Goal: Task Accomplishment & Management: Use online tool/utility

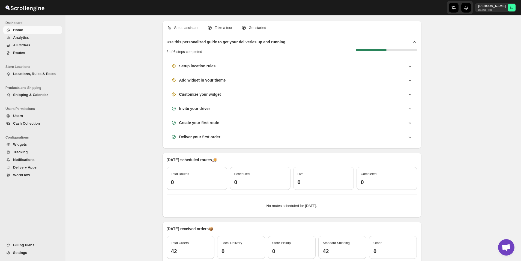
click at [25, 47] on span "All Orders" at bounding box center [21, 45] width 17 height 4
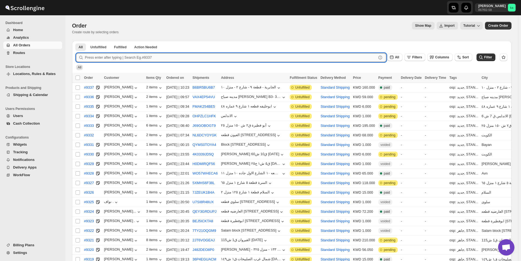
drag, startPoint x: 141, startPoint y: 53, endPoint x: 140, endPoint y: 60, distance: 6.6
click at [140, 57] on input "text" at bounding box center [231, 57] width 292 height 9
paste input "9285"
type input "9285"
click at [76, 41] on button "Submit" at bounding box center [84, 44] width 16 height 6
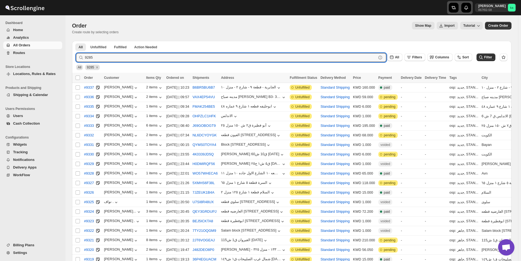
click at [456, 9] on icon "button" at bounding box center [453, 7] width 5 height 5
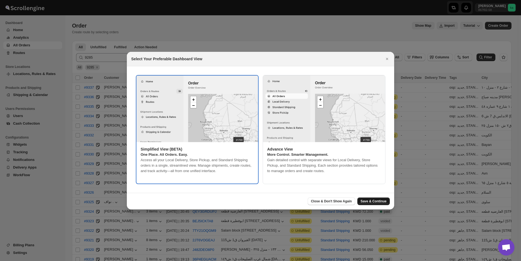
click at [382, 199] on button "Save & Continue" at bounding box center [373, 201] width 32 height 8
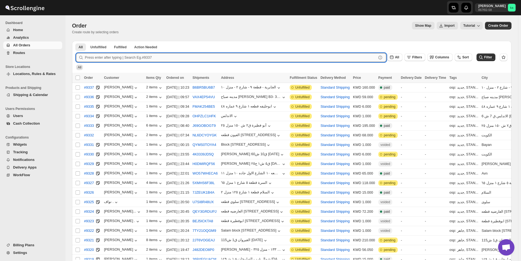
click at [124, 61] on input "text" at bounding box center [231, 57] width 292 height 9
paste input "9285"
type input "9285"
click at [76, 41] on button "Submit" at bounding box center [84, 44] width 16 height 6
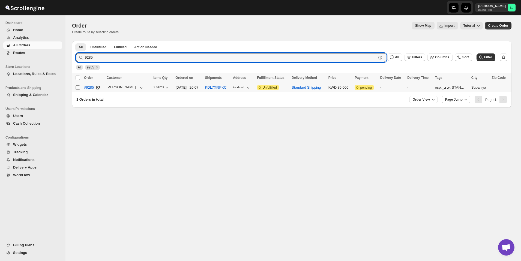
click at [77, 87] on input "Select order" at bounding box center [78, 87] width 4 height 4
checkbox input "true"
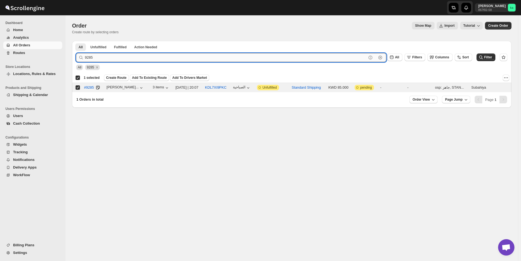
click at [96, 58] on input "9285" at bounding box center [226, 57] width 282 height 9
paste input "46"
type input "9246"
click at [76, 41] on button "Submit" at bounding box center [84, 44] width 16 height 6
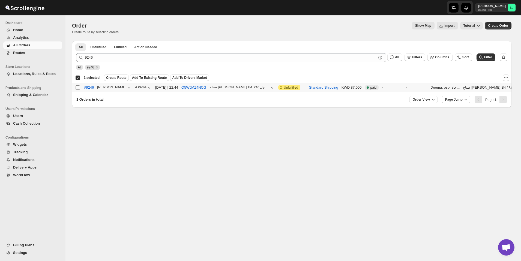
click at [79, 86] on input "Select order" at bounding box center [78, 87] width 4 height 4
checkbox input "true"
checkbox input "false"
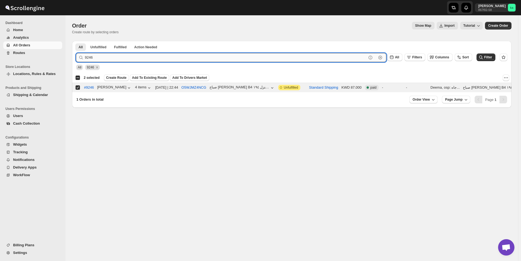
click at [105, 58] on input "9246" at bounding box center [226, 57] width 282 height 9
paste input "7"
type input "9276"
click at [76, 41] on button "Submit" at bounding box center [84, 44] width 16 height 6
click at [77, 88] on input "Select order" at bounding box center [78, 87] width 4 height 4
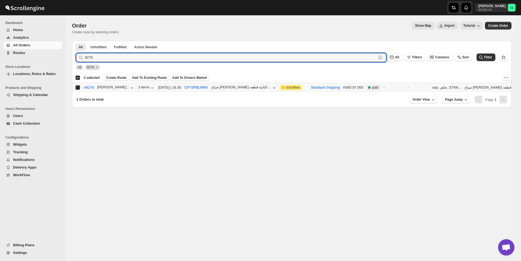
checkbox input "true"
click at [125, 59] on input "9276" at bounding box center [226, 57] width 282 height 9
paste input "49"
type input "9249"
click at [76, 41] on button "Submit" at bounding box center [84, 44] width 16 height 6
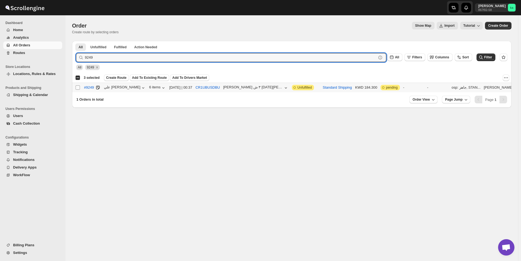
click at [77, 87] on input "Select order" at bounding box center [78, 87] width 4 height 4
checkbox input "true"
click at [131, 59] on input "9249" at bounding box center [226, 57] width 282 height 9
paste input "78"
type input "9278"
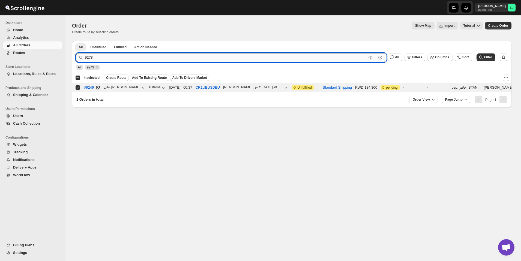
click at [76, 41] on button "Submit" at bounding box center [84, 44] width 16 height 6
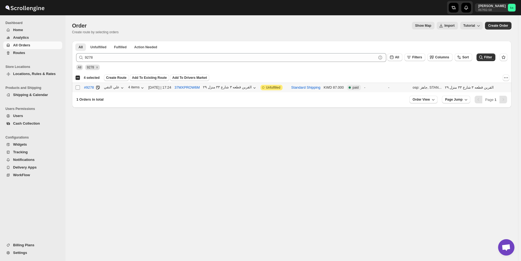
click at [78, 87] on input "Select order" at bounding box center [78, 87] width 4 height 4
checkbox input "true"
click at [115, 80] on span "Create Route" at bounding box center [116, 78] width 20 height 4
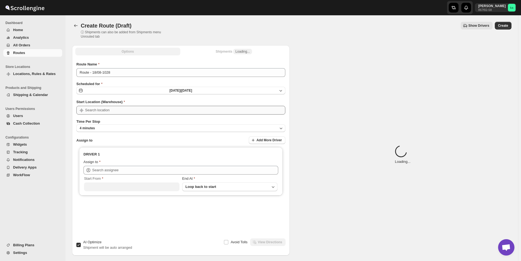
type input "[GEOGRAPHIC_DATA]"
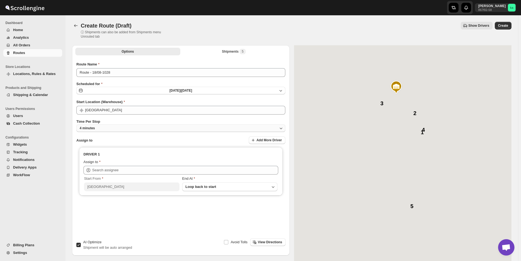
click at [130, 129] on button "4 minutes" at bounding box center [180, 128] width 209 height 8
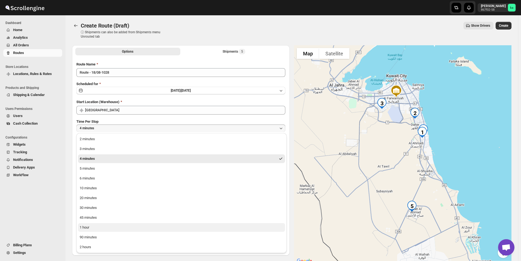
click at [104, 229] on button "1 hour" at bounding box center [181, 227] width 207 height 9
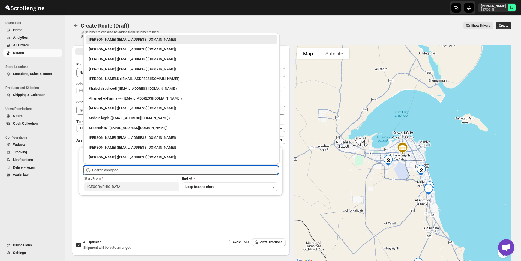
click at [105, 168] on input "text" at bounding box center [185, 170] width 186 height 9
click at [110, 79] on div "[PERSON_NAME].K ([EMAIL_ADDRESS][DOMAIN_NAME])" at bounding box center [181, 78] width 185 height 5
type input "[PERSON_NAME].K ([EMAIL_ADDRESS][DOMAIN_NAME])"
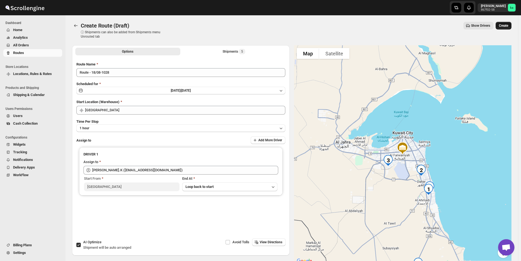
click at [507, 27] on span "Create" at bounding box center [503, 25] width 9 height 4
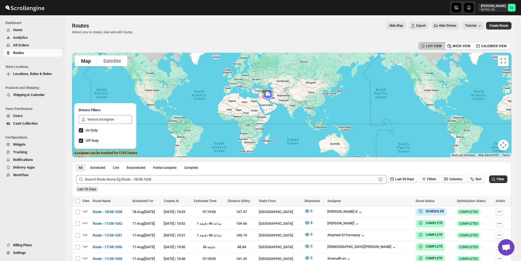
click at [40, 42] on button "All Orders" at bounding box center [32, 45] width 59 height 8
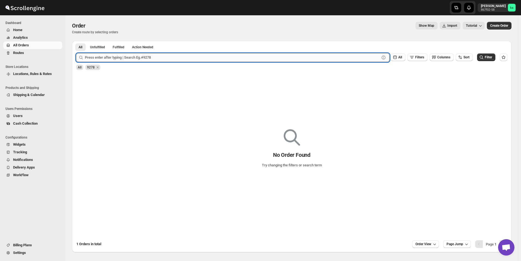
click at [110, 55] on input "text" at bounding box center [232, 57] width 295 height 9
paste input "9259"
type input "9259"
click at [76, 41] on button "Submit" at bounding box center [84, 44] width 16 height 6
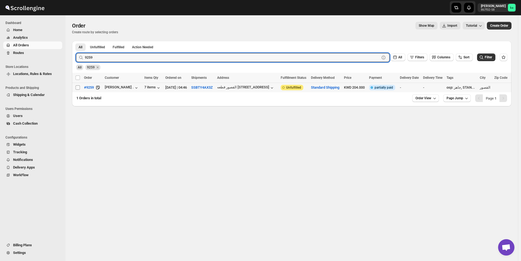
click at [77, 88] on input "Select order" at bounding box center [78, 87] width 4 height 4
checkbox input "true"
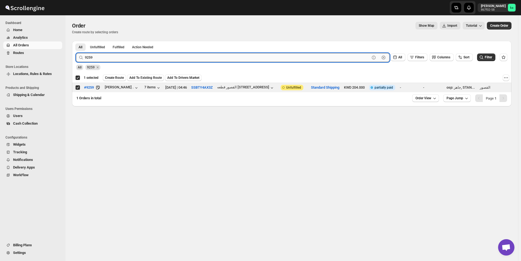
click at [119, 60] on input "9259" at bounding box center [227, 57] width 285 height 9
paste input "34"
type input "9234"
click at [76, 41] on button "Submit" at bounding box center [84, 44] width 16 height 6
click at [77, 87] on input "Select order" at bounding box center [78, 87] width 4 height 4
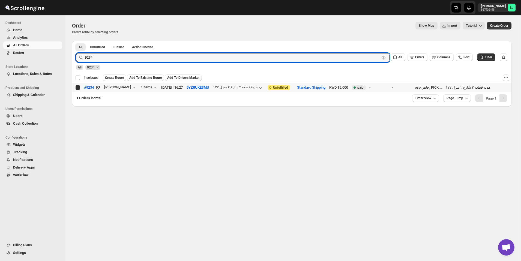
checkbox input "true"
checkbox input "false"
click at [109, 58] on input "9234" at bounding box center [227, 57] width 285 height 9
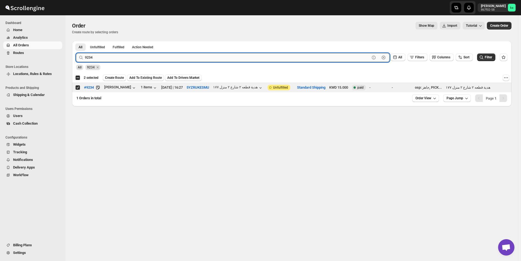
paste input "63"
type input "9263"
click at [76, 41] on button "Submit" at bounding box center [84, 44] width 16 height 6
click at [77, 89] on input "Select order" at bounding box center [78, 87] width 4 height 4
checkbox input "true"
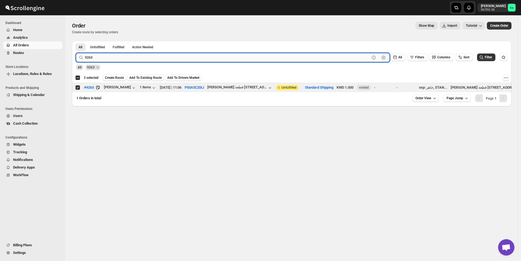
click at [124, 61] on input "9263" at bounding box center [227, 57] width 285 height 9
paste input "8"
type input "9268"
click at [76, 41] on button "Submit" at bounding box center [84, 44] width 16 height 6
click at [79, 88] on input "Select order" at bounding box center [78, 87] width 4 height 4
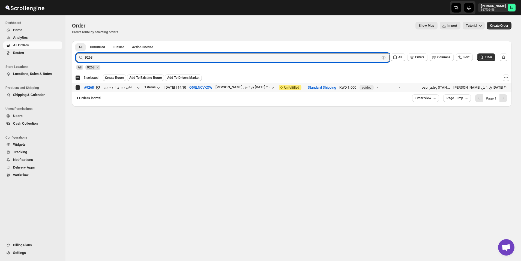
checkbox input "true"
click at [130, 60] on input "9268" at bounding box center [227, 57] width 285 height 9
paste input "81"
type input "9281"
click at [76, 41] on button "Submit" at bounding box center [84, 44] width 16 height 6
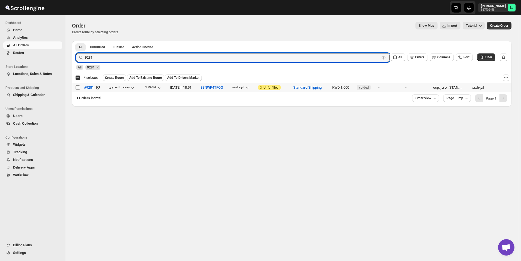
click at [77, 88] on input "Select order" at bounding box center [78, 87] width 4 height 4
checkbox input "true"
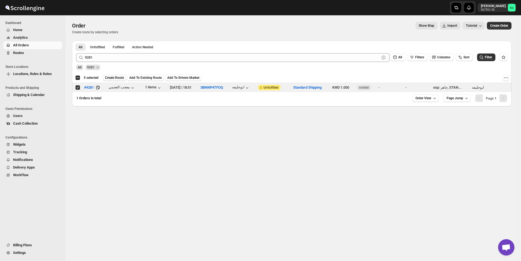
click at [112, 80] on span "Create Route" at bounding box center [114, 78] width 19 height 4
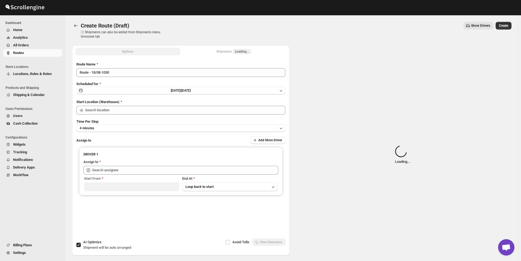
type input "[GEOGRAPHIC_DATA]"
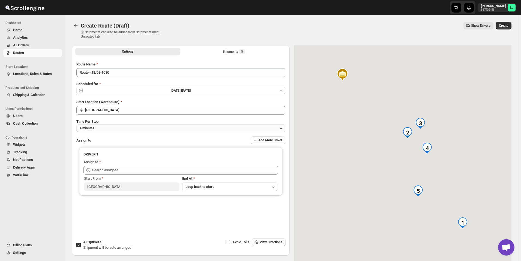
click at [115, 131] on button "4 minutes" at bounding box center [180, 128] width 209 height 8
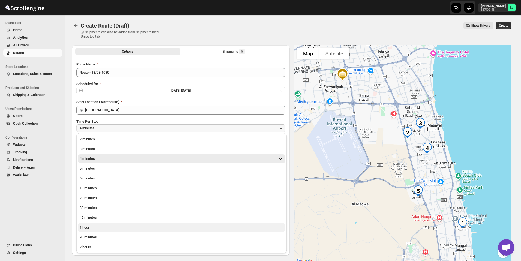
click at [93, 229] on button "1 hour" at bounding box center [181, 227] width 207 height 9
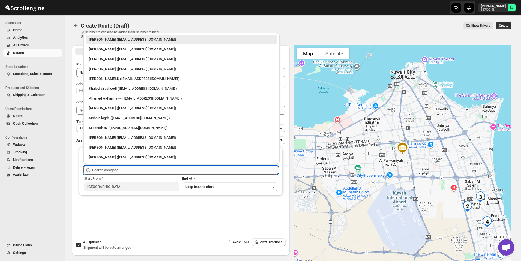
click at [113, 171] on input "text" at bounding box center [185, 170] width 186 height 9
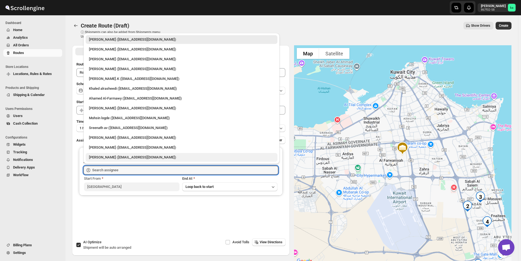
click at [108, 157] on div "[PERSON_NAME] ([EMAIL_ADDRESS][DOMAIN_NAME])" at bounding box center [181, 157] width 185 height 5
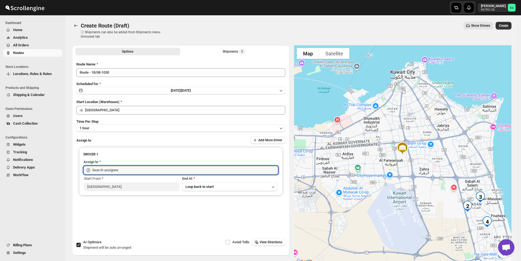
type input "[PERSON_NAME] ([EMAIL_ADDRESS][DOMAIN_NAME])"
click at [508, 27] on span "Create" at bounding box center [503, 25] width 9 height 4
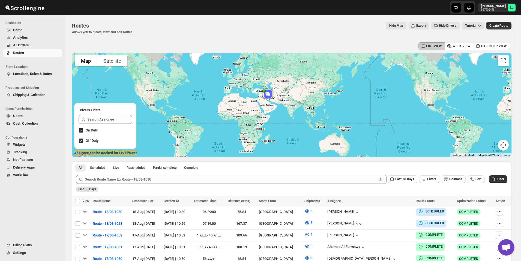
click at [28, 48] on span "All Orders" at bounding box center [37, 45] width 48 height 5
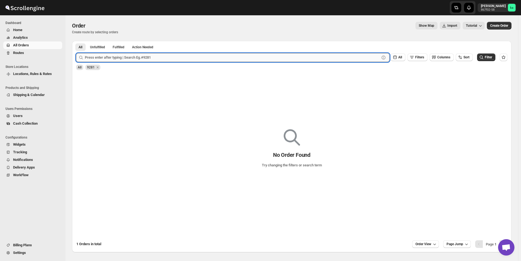
click at [115, 56] on input "text" at bounding box center [232, 57] width 295 height 9
paste input "9265"
type input "9265"
click at [76, 41] on button "Submit" at bounding box center [84, 44] width 16 height 6
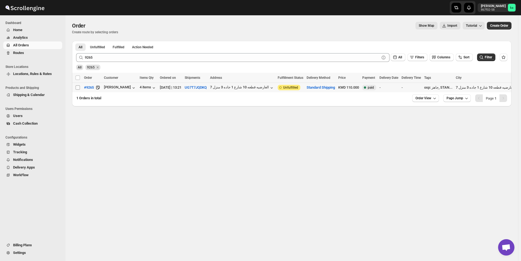
click at [78, 89] on input "Select order" at bounding box center [78, 87] width 4 height 4
checkbox input "true"
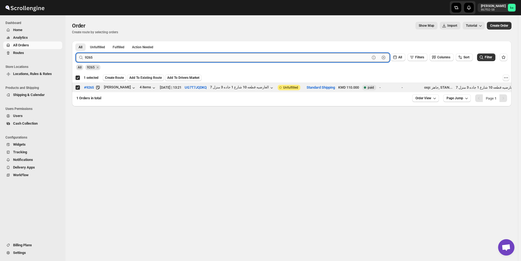
click at [119, 58] on input "9265" at bounding box center [227, 57] width 285 height 9
paste input "6"
type input "9266"
click at [76, 41] on button "Submit" at bounding box center [84, 44] width 16 height 6
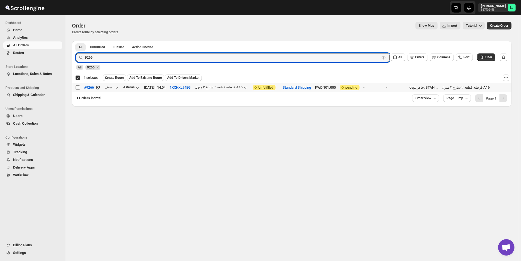
click at [77, 88] on input "Select order" at bounding box center [78, 87] width 4 height 4
checkbox input "true"
checkbox input "false"
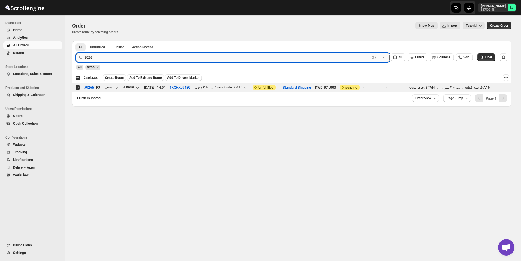
click at [117, 61] on input "9266" at bounding box center [227, 57] width 285 height 9
paste input "155"
type input "9155"
click at [76, 41] on button "Submit" at bounding box center [84, 44] width 16 height 6
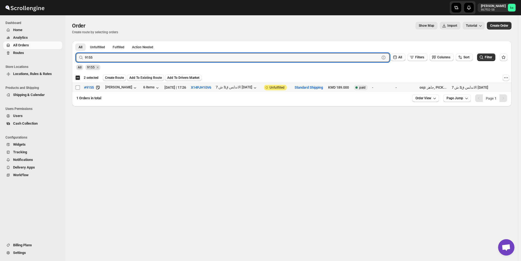
click at [77, 89] on input "Select order" at bounding box center [78, 87] width 4 height 4
checkbox input "true"
click at [141, 58] on input "9155" at bounding box center [227, 57] width 285 height 9
paste input "47"
type input "9147"
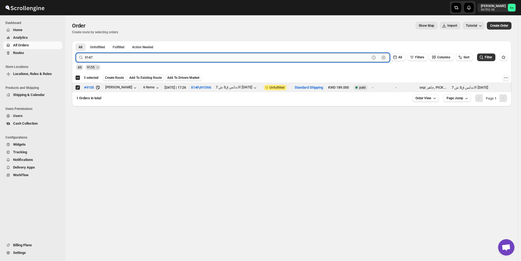
click at [76, 41] on button "Submit" at bounding box center [84, 44] width 16 height 6
click at [76, 88] on input "Select order" at bounding box center [78, 87] width 4 height 4
checkbox input "true"
click at [152, 58] on input "9147" at bounding box center [227, 57] width 285 height 9
paste input "282"
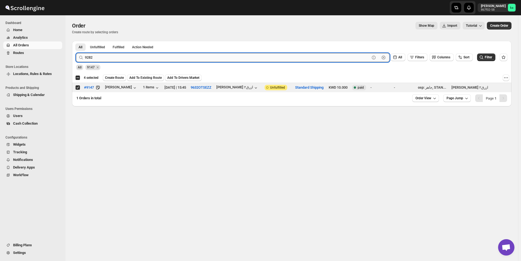
type input "9282"
click at [76, 41] on button "Submit" at bounding box center [84, 44] width 16 height 6
click at [78, 89] on input "Select order" at bounding box center [78, 87] width 4 height 4
checkbox input "true"
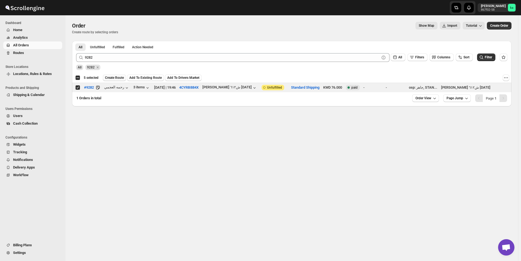
click at [113, 79] on span "Create Route" at bounding box center [114, 78] width 19 height 4
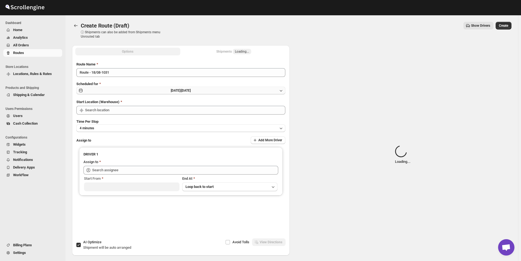
type input "[GEOGRAPHIC_DATA]"
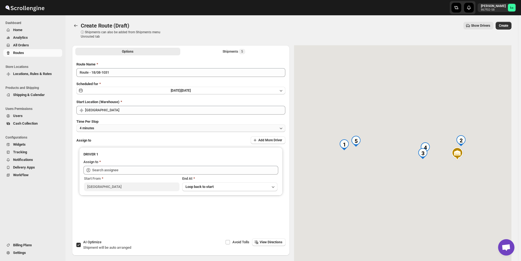
click at [152, 126] on button "4 minutes" at bounding box center [180, 128] width 209 height 8
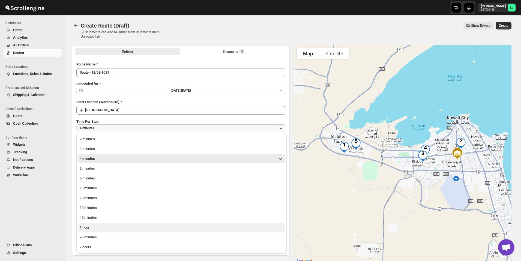
click at [91, 228] on button "1 hour" at bounding box center [181, 227] width 207 height 9
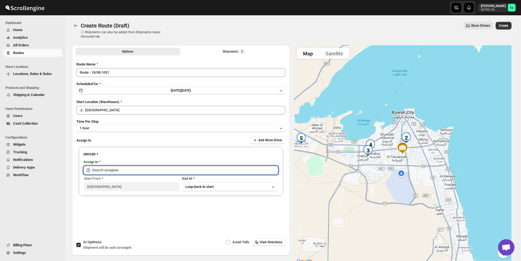
click at [103, 167] on input "text" at bounding box center [185, 170] width 186 height 9
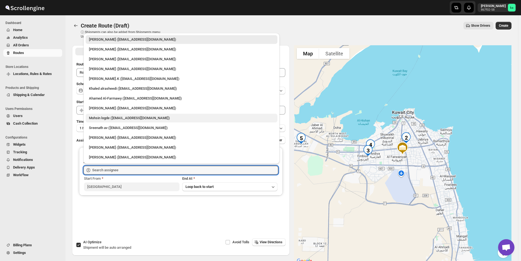
click at [104, 116] on div "Mohsin logde ([EMAIL_ADDRESS][DOMAIN_NAME])" at bounding box center [181, 117] width 185 height 5
type input "Mohsin logde ([EMAIL_ADDRESS][DOMAIN_NAME])"
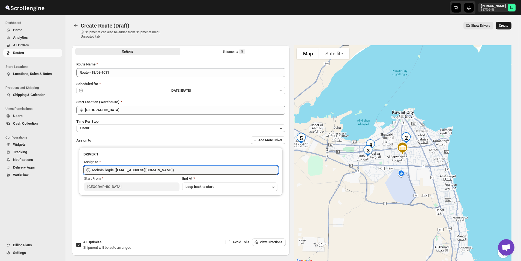
click at [506, 23] on button "Create" at bounding box center [504, 26] width 16 height 8
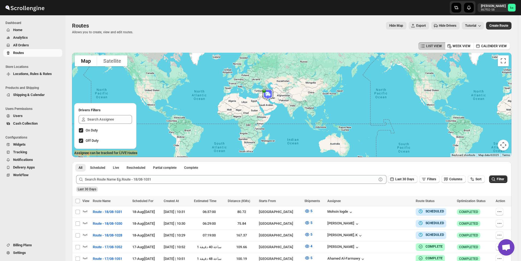
click at [29, 46] on span "All Orders" at bounding box center [21, 45] width 16 height 4
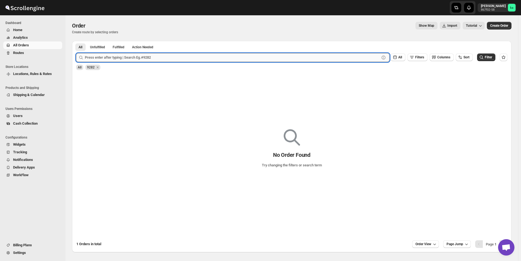
click at [104, 57] on input "text" at bounding box center [232, 57] width 295 height 9
paste input "9167"
type input "9167"
click at [76, 41] on button "Submit" at bounding box center [84, 44] width 16 height 6
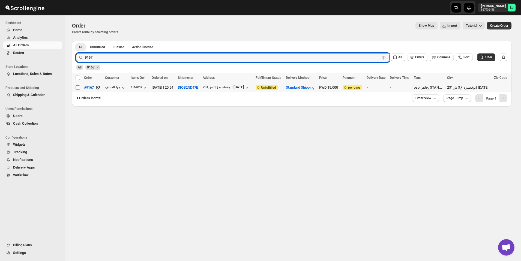
click at [77, 88] on input "Select order" at bounding box center [78, 87] width 4 height 4
checkbox input "true"
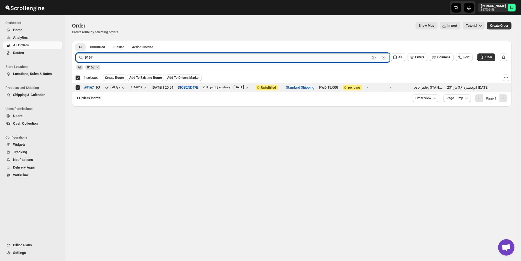
click at [140, 57] on input "9167" at bounding box center [227, 57] width 285 height 9
paste input "273"
type input "9273"
click at [76, 41] on button "Submit" at bounding box center [84, 44] width 16 height 6
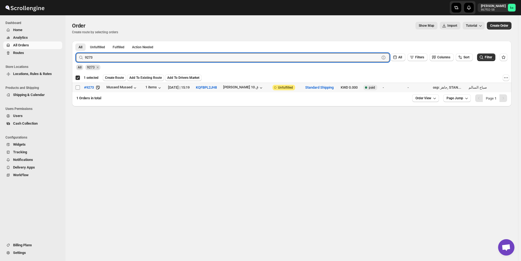
click at [79, 86] on input "Select order" at bounding box center [78, 87] width 4 height 4
checkbox input "true"
checkbox input "false"
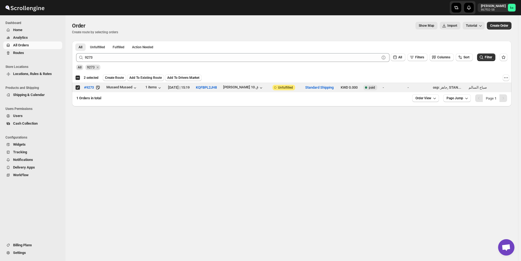
click at [178, 63] on div "All 9273" at bounding box center [290, 65] width 433 height 10
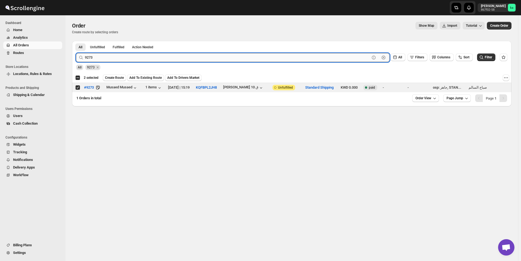
click at [177, 58] on input "9273" at bounding box center [227, 57] width 285 height 9
paste input "87"
type input "9287"
click at [76, 41] on button "Submit" at bounding box center [84, 44] width 16 height 6
click at [76, 87] on input "Select order" at bounding box center [78, 87] width 4 height 4
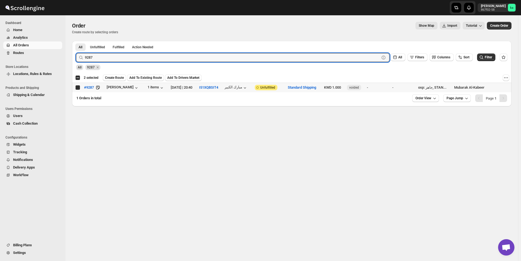
checkbox input "true"
click at [131, 59] on input "9287" at bounding box center [227, 57] width 285 height 9
paste input "6"
type input "9267"
click at [76, 41] on button "Submit" at bounding box center [84, 44] width 16 height 6
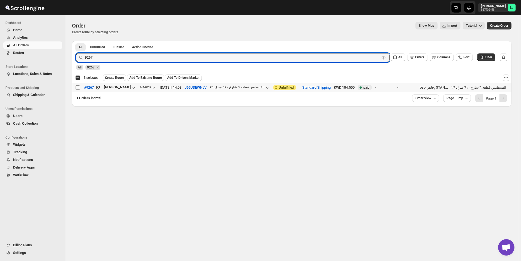
click at [78, 88] on input "Select order" at bounding box center [78, 87] width 4 height 4
checkbox input "true"
click at [167, 58] on input "9267" at bounding box center [227, 57] width 285 height 9
paste input "319"
type input "9319"
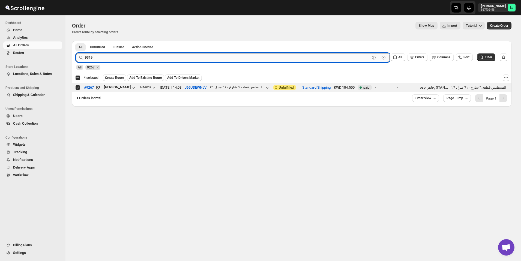
click at [76, 41] on button "Submit" at bounding box center [84, 44] width 16 height 6
click at [77, 88] on input "Select order" at bounding box center [78, 87] width 4 height 4
checkbox input "true"
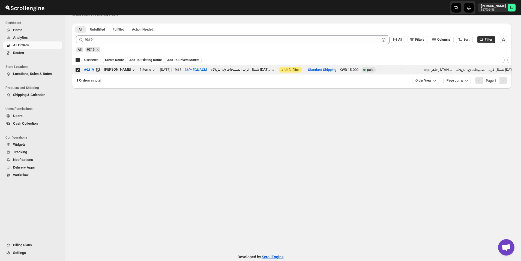
scroll to position [27, 0]
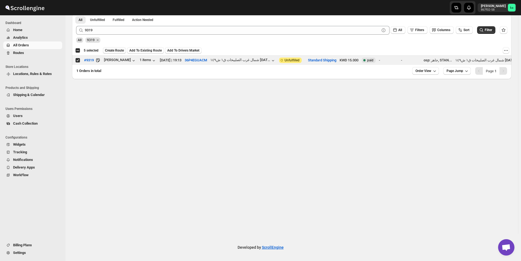
click at [111, 50] on span "Create Route" at bounding box center [114, 50] width 19 height 4
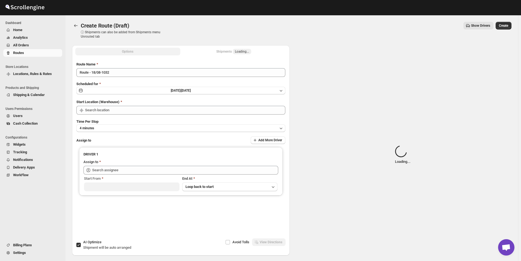
type input "[GEOGRAPHIC_DATA]"
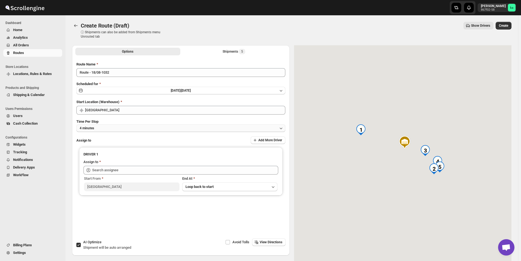
click at [118, 127] on button "4 minutes" at bounding box center [180, 128] width 209 height 8
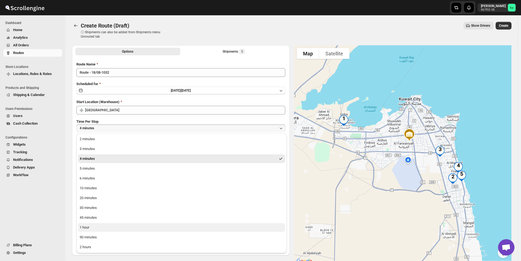
click at [102, 226] on button "1 hour" at bounding box center [181, 227] width 207 height 9
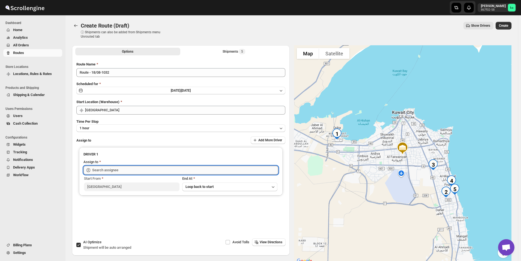
click at [97, 172] on input "text" at bounding box center [185, 170] width 186 height 9
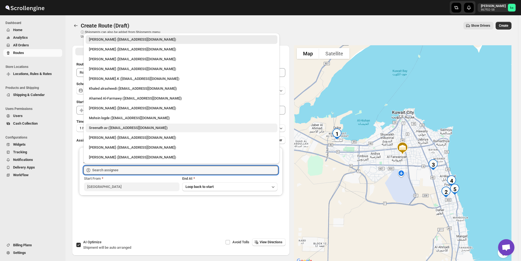
click at [100, 132] on div "Sreenath av ([EMAIL_ADDRESS][DOMAIN_NAME])" at bounding box center [182, 128] width 192 height 9
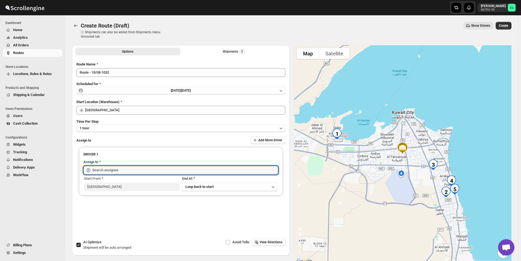
type input "Sreenath av ([EMAIL_ADDRESS][DOMAIN_NAME])"
click at [508, 28] on span "Create" at bounding box center [503, 25] width 9 height 4
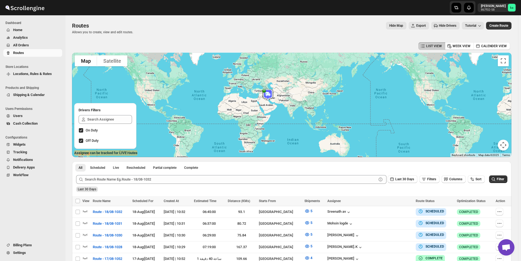
click at [26, 43] on span "All Orders" at bounding box center [21, 45] width 16 height 4
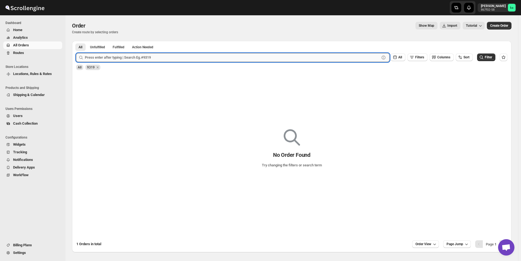
click at [118, 58] on input "text" at bounding box center [232, 57] width 295 height 9
paste input "9262"
type input "9262"
click at [76, 41] on button "Submit" at bounding box center [84, 44] width 16 height 6
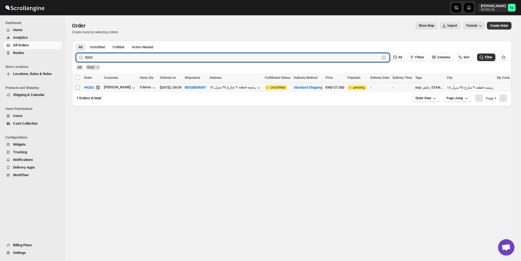
click at [79, 88] on input "Select order" at bounding box center [78, 87] width 4 height 4
checkbox input "true"
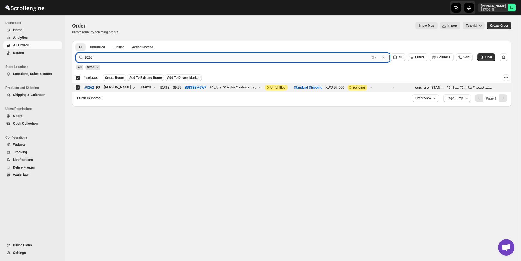
click at [169, 59] on input "9262" at bounding box center [227, 57] width 285 height 9
paste input "71"
type input "9271"
click at [76, 41] on button "Submit" at bounding box center [84, 44] width 16 height 6
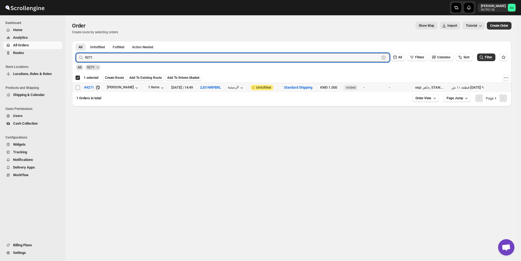
click at [80, 86] on input "Select order" at bounding box center [78, 87] width 4 height 4
checkbox input "true"
checkbox input "false"
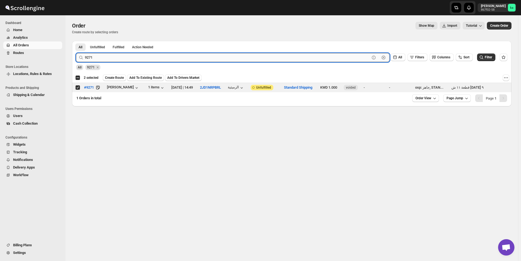
click at [157, 58] on input "9271" at bounding box center [227, 57] width 285 height 9
paste input "4"
type input "9274"
click at [76, 41] on button "Submit" at bounding box center [84, 44] width 16 height 6
click at [78, 88] on input "Select order" at bounding box center [78, 87] width 4 height 4
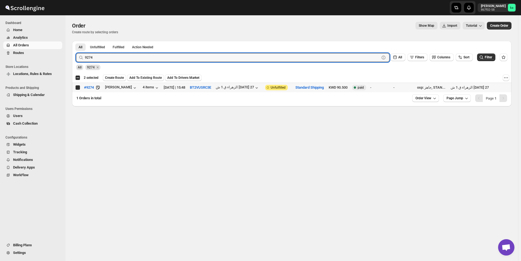
checkbox input "true"
click at [147, 54] on input "9274" at bounding box center [227, 57] width 285 height 9
paste input "69"
type input "9269"
click at [76, 41] on button "Submit" at bounding box center [84, 44] width 16 height 6
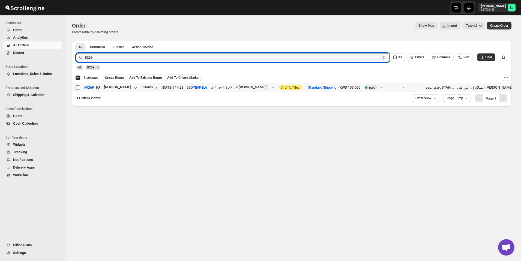
click at [80, 88] on input "Select order" at bounding box center [78, 87] width 4 height 4
checkbox input "true"
click at [134, 59] on input "9269" at bounding box center [227, 57] width 285 height 9
paste input "77"
type input "9277"
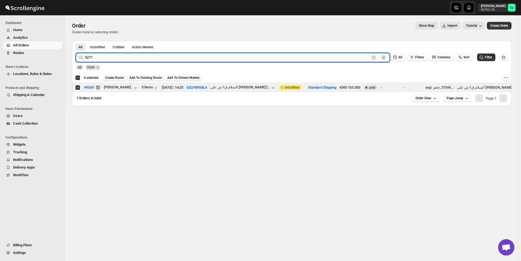
click at [76, 41] on button "Submit" at bounding box center [84, 44] width 16 height 6
click at [78, 88] on input "Select order" at bounding box center [78, 87] width 4 height 4
checkbox input "true"
click at [163, 55] on input "9277" at bounding box center [227, 57] width 285 height 9
paste input "09"
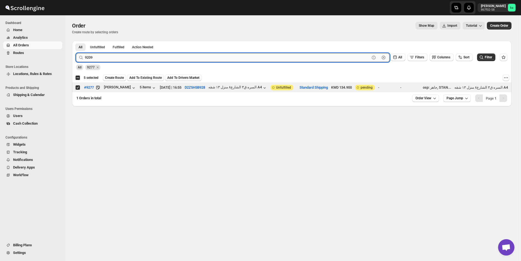
type input "9209"
click at [76, 41] on button "Submit" at bounding box center [84, 44] width 16 height 6
click at [78, 86] on input "Select order" at bounding box center [78, 87] width 4 height 4
checkbox input "true"
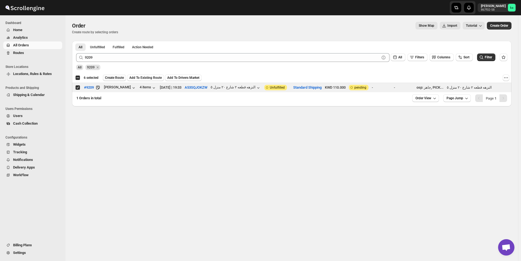
click at [115, 78] on span "Create Route" at bounding box center [114, 78] width 19 height 4
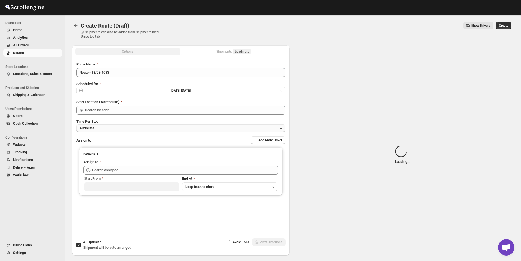
type input "[GEOGRAPHIC_DATA]"
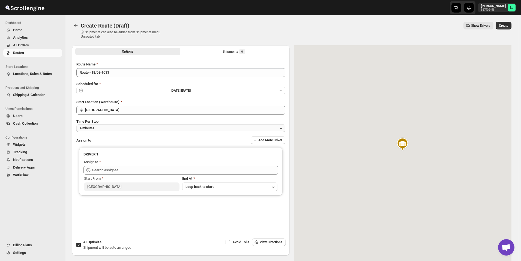
click at [102, 126] on button "4 minutes" at bounding box center [180, 128] width 209 height 8
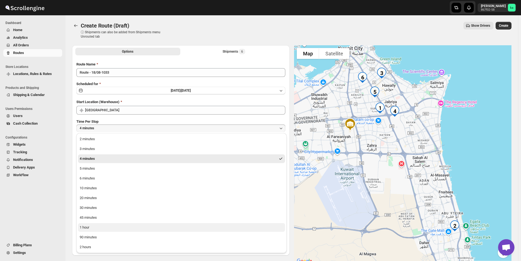
click at [91, 224] on button "1 hour" at bounding box center [181, 227] width 207 height 9
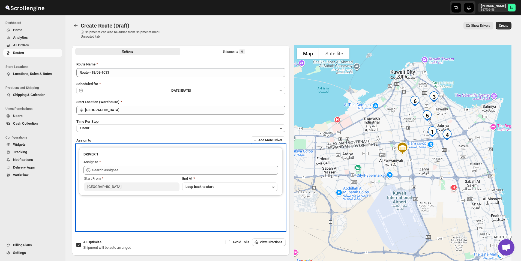
click at [97, 175] on div "Start From [GEOGRAPHIC_DATA] At Loop back to start" at bounding box center [180, 183] width 195 height 17
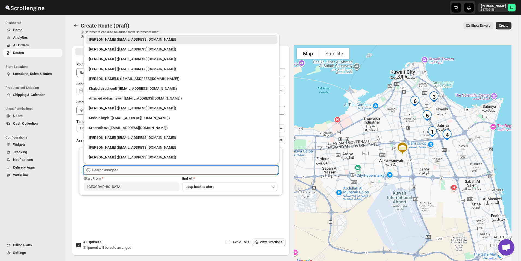
click at [98, 170] on input "text" at bounding box center [185, 170] width 186 height 9
click at [112, 148] on div "[PERSON_NAME] ([EMAIL_ADDRESS][DOMAIN_NAME])" at bounding box center [181, 147] width 185 height 5
type input "[PERSON_NAME] ([EMAIL_ADDRESS][DOMAIN_NAME])"
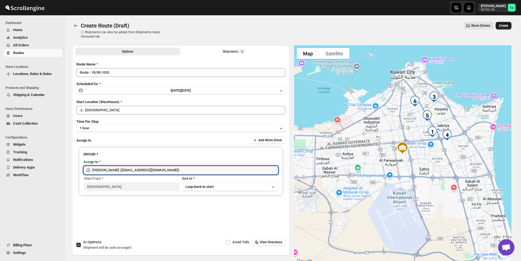
click at [508, 25] on span "Create" at bounding box center [503, 25] width 9 height 4
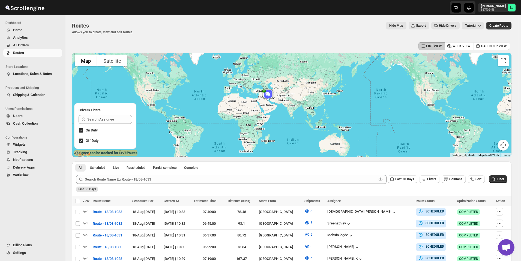
click at [23, 43] on span "All Orders" at bounding box center [21, 45] width 16 height 4
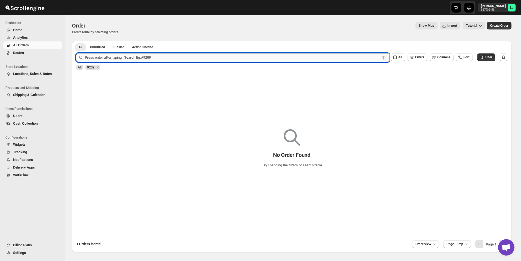
click at [106, 55] on input "text" at bounding box center [232, 57] width 295 height 9
paste input "9184"
type input "9184"
click at [76, 41] on button "Submit" at bounding box center [84, 44] width 16 height 6
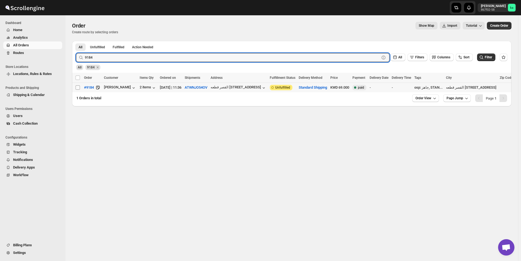
click at [79, 88] on input "Select order" at bounding box center [78, 87] width 4 height 4
checkbox input "true"
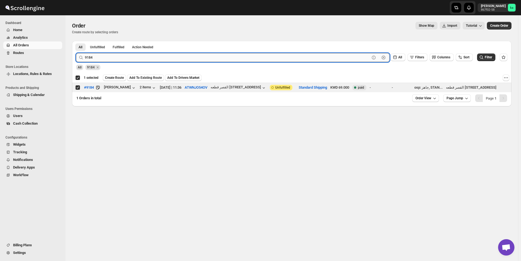
click at [132, 60] on input "9184" at bounding box center [227, 57] width 285 height 9
paste input "258"
type input "9258"
click at [76, 41] on button "Submit" at bounding box center [84, 44] width 16 height 6
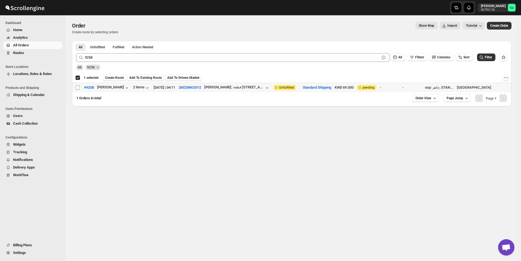
click at [77, 88] on input "Select order" at bounding box center [78, 87] width 4 height 4
checkbox input "true"
checkbox input "false"
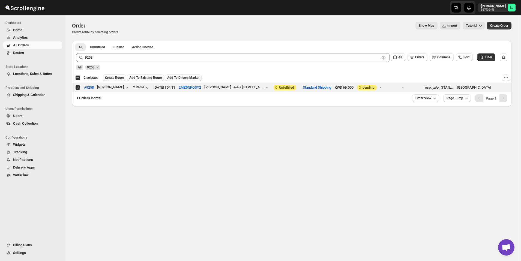
click at [113, 78] on span "Create Route" at bounding box center [114, 78] width 19 height 4
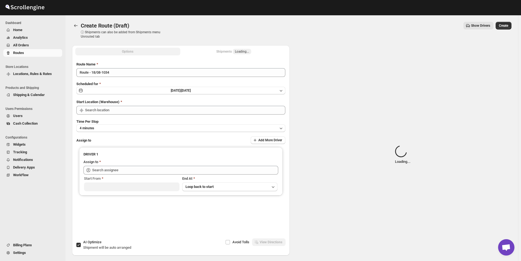
type input "[GEOGRAPHIC_DATA]"
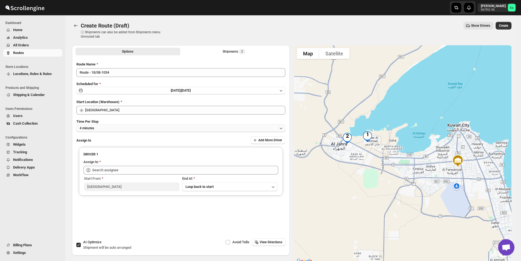
click at [122, 127] on button "4 minutes" at bounding box center [180, 128] width 209 height 8
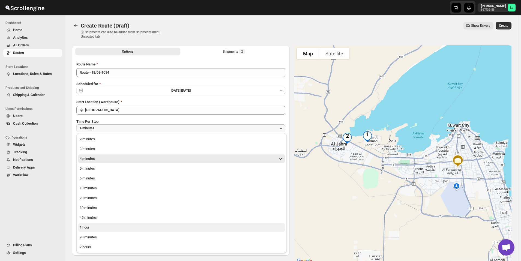
click at [94, 230] on button "1 hour" at bounding box center [181, 227] width 207 height 9
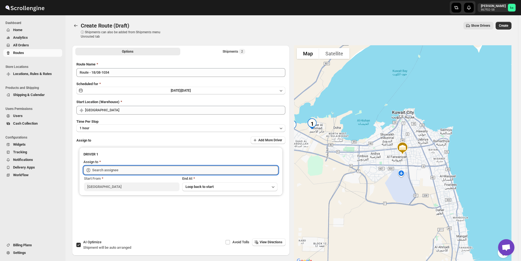
click at [104, 173] on input "text" at bounding box center [185, 170] width 186 height 9
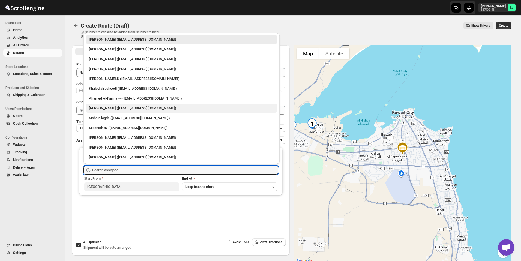
click at [107, 110] on div "[PERSON_NAME] ([EMAIL_ADDRESS][DOMAIN_NAME])" at bounding box center [181, 108] width 185 height 5
type input "[PERSON_NAME] ([EMAIL_ADDRESS][DOMAIN_NAME])"
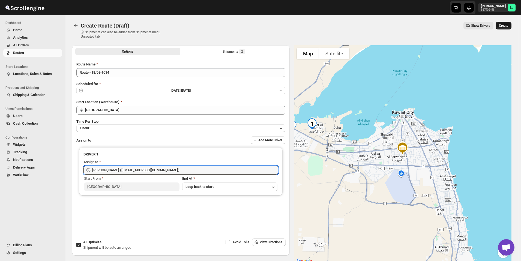
click at [511, 26] on button "Create" at bounding box center [504, 26] width 16 height 8
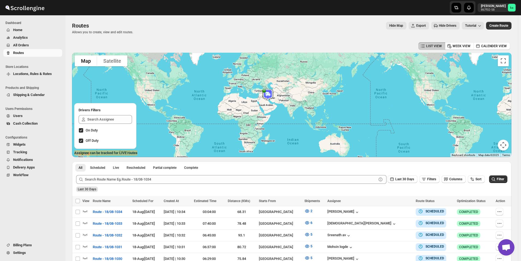
click at [43, 44] on span "All Orders" at bounding box center [37, 45] width 48 height 5
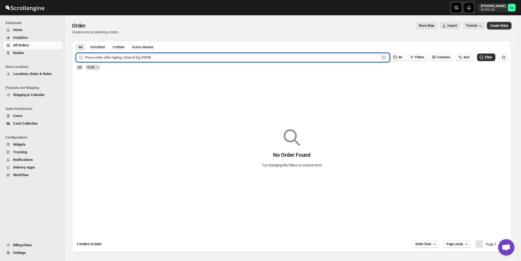
click at [120, 58] on input "text" at bounding box center [232, 57] width 295 height 9
paste input "9284"
type input "9284"
click at [76, 41] on button "Submit" at bounding box center [84, 44] width 16 height 6
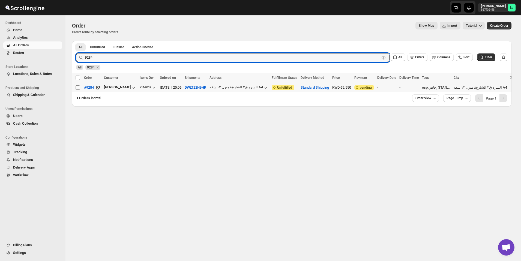
click at [79, 88] on input "Select order" at bounding box center [78, 87] width 4 height 4
checkbox input "true"
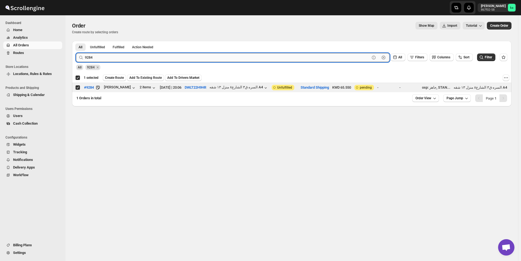
click at [116, 58] on input "9284" at bounding box center [227, 57] width 285 height 9
paste input "8"
type input "9288"
click at [76, 41] on button "Submit" at bounding box center [84, 44] width 16 height 6
click at [79, 87] on input "Select order" at bounding box center [78, 87] width 4 height 4
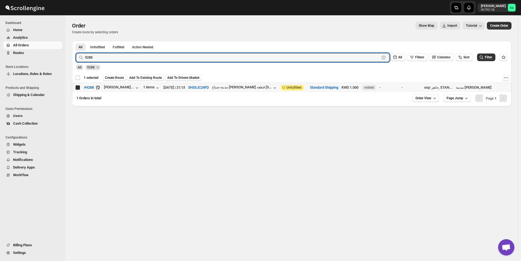
checkbox input "true"
checkbox input "false"
click at [113, 58] on input "9288" at bounding box center [227, 57] width 285 height 9
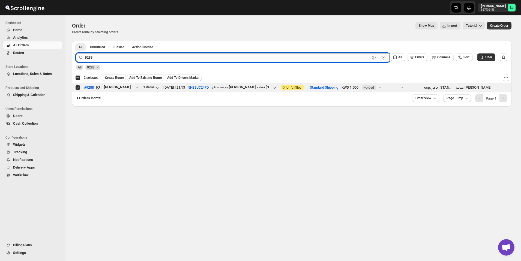
paste input "79"
type input "9279"
click at [76, 41] on button "Submit" at bounding box center [84, 44] width 16 height 6
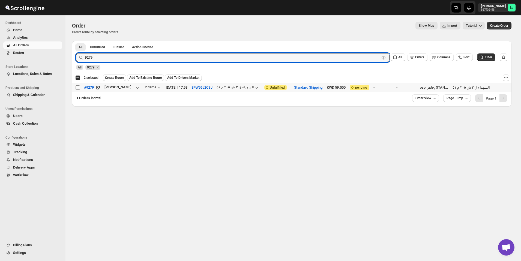
click at [79, 87] on input "Select order" at bounding box center [78, 87] width 4 height 4
checkbox input "true"
click at [144, 59] on input "9279" at bounding box center [227, 57] width 285 height 9
paste input "80"
type input "9280"
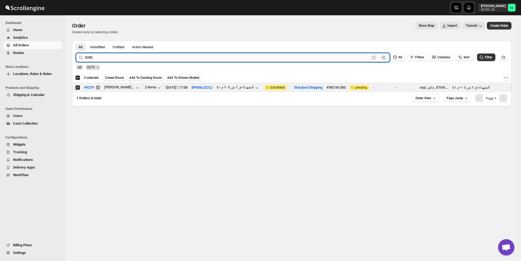
click at [76, 41] on button "Submit" at bounding box center [84, 44] width 16 height 6
click at [77, 88] on input "Select order" at bounding box center [78, 87] width 4 height 4
checkbox input "true"
click at [129, 56] on input "9280" at bounding box center [227, 57] width 285 height 9
paste input "6"
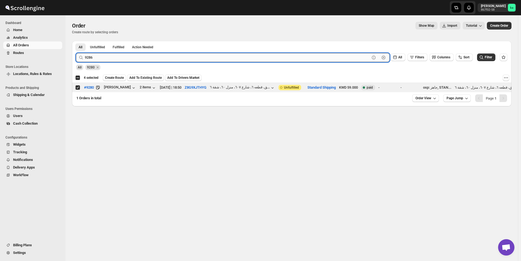
type input "9286"
click at [76, 41] on button "Submit" at bounding box center [84, 44] width 16 height 6
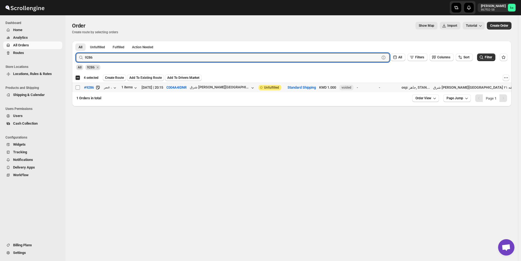
click at [77, 86] on input "Select order" at bounding box center [78, 87] width 4 height 4
checkbox input "true"
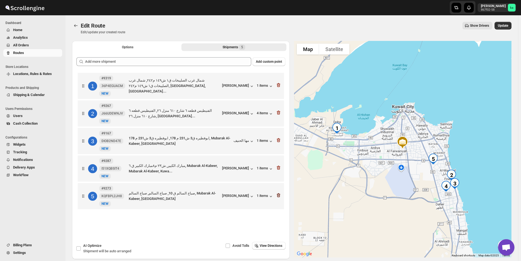
click at [280, 195] on icon "button" at bounding box center [278, 195] width 5 height 5
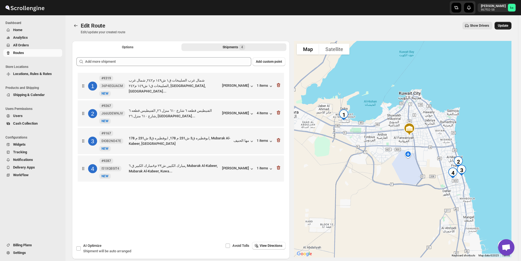
click at [506, 26] on span "Update" at bounding box center [503, 25] width 10 height 4
